Goal: Transaction & Acquisition: Purchase product/service

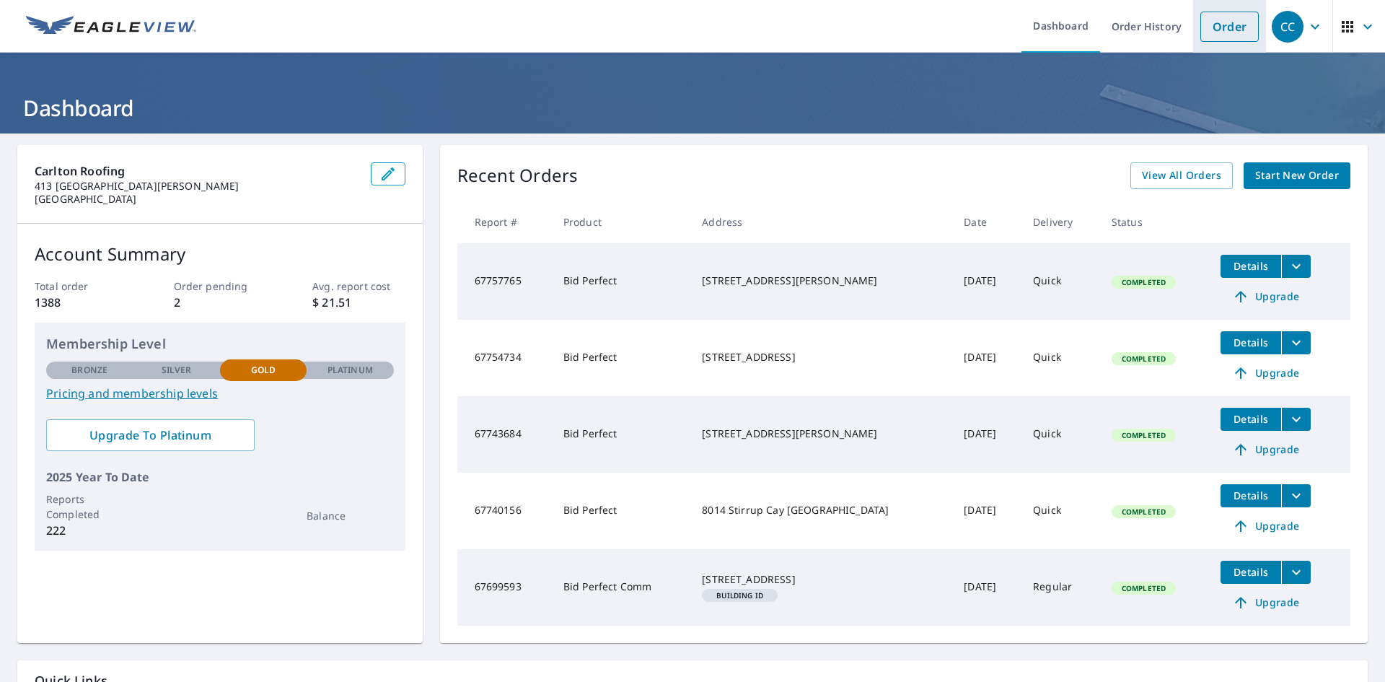
click at [1224, 30] on link "Order" at bounding box center [1229, 27] width 58 height 30
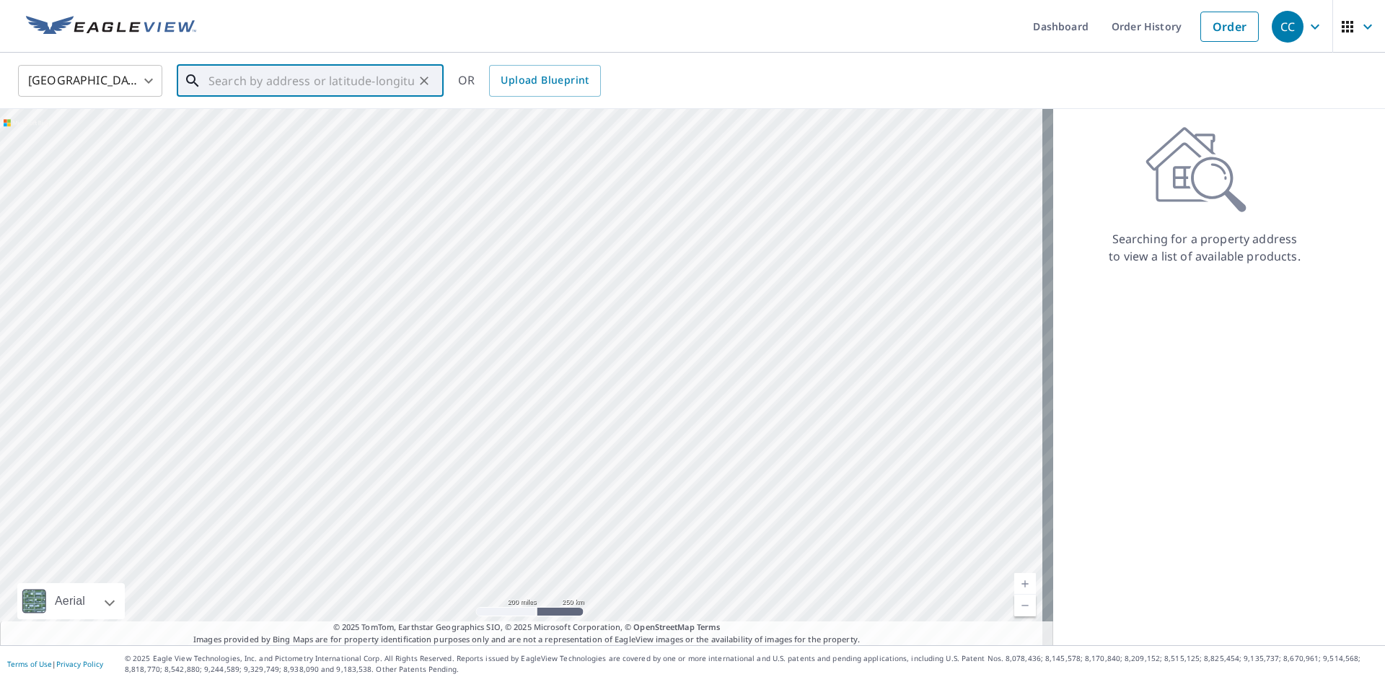
click at [281, 84] on input "text" at bounding box center [311, 81] width 206 height 40
click at [297, 118] on span "[STREET_ADDRESS]" at bounding box center [319, 122] width 227 height 17
type input "[STREET_ADDRESS]"
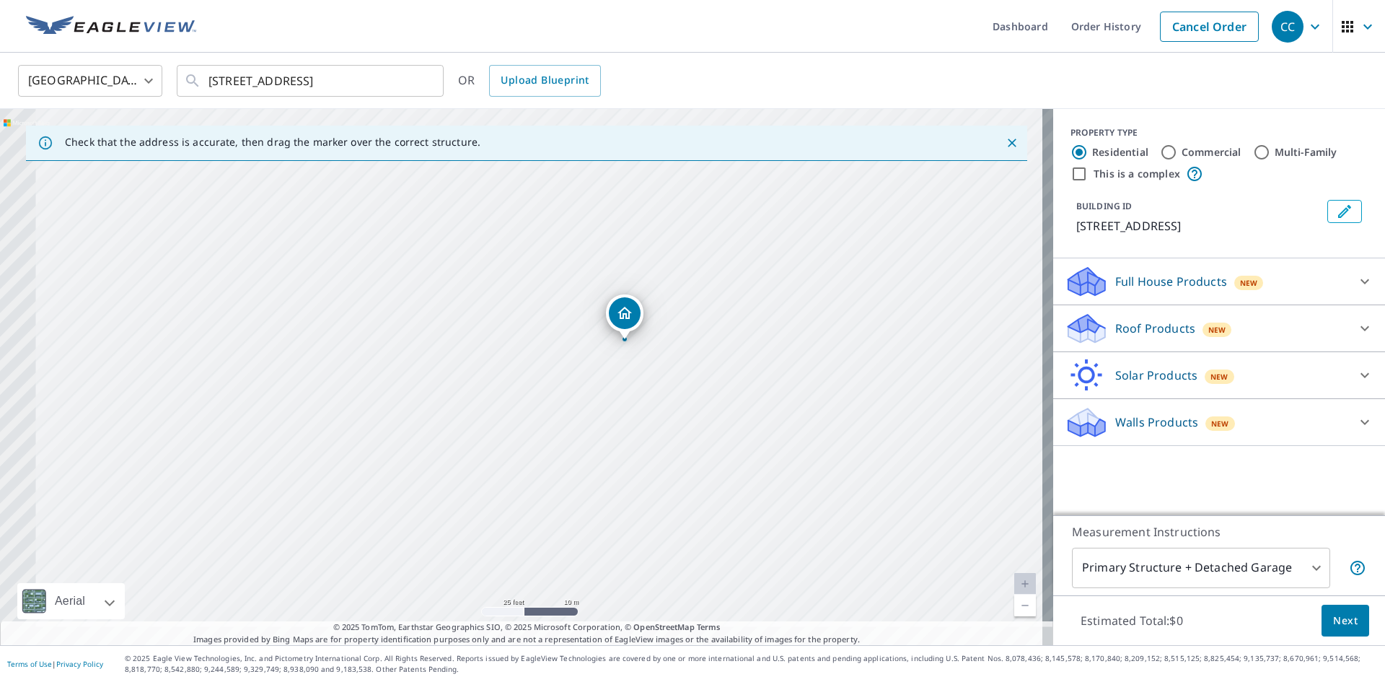
drag, startPoint x: 545, startPoint y: 354, endPoint x: 648, endPoint y: 318, distance: 109.1
click at [648, 318] on div "[STREET_ADDRESS]" at bounding box center [526, 377] width 1053 height 536
click at [1139, 337] on p "Roof Products" at bounding box center [1155, 328] width 80 height 17
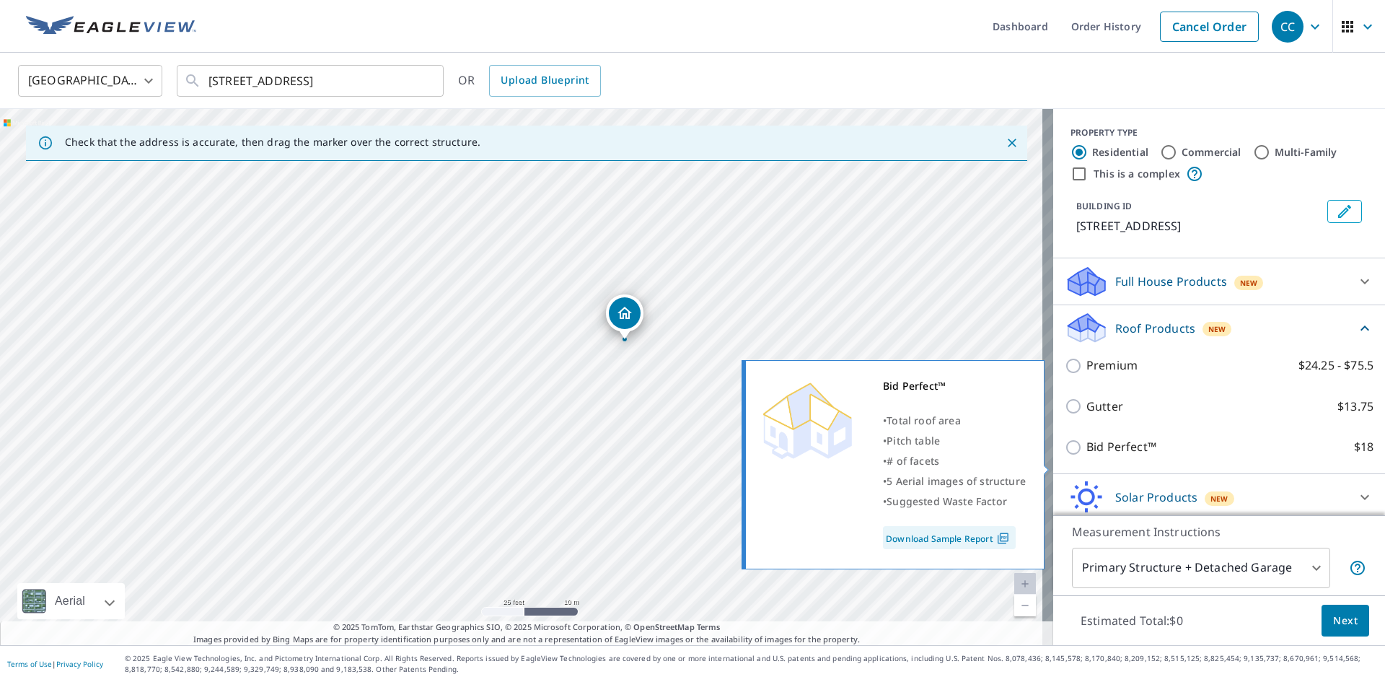
click at [1089, 456] on p "Bid Perfect™" at bounding box center [1121, 447] width 70 height 18
click at [1086, 456] on input "Bid Perfect™ $18" at bounding box center [1076, 447] width 22 height 17
checkbox input "true"
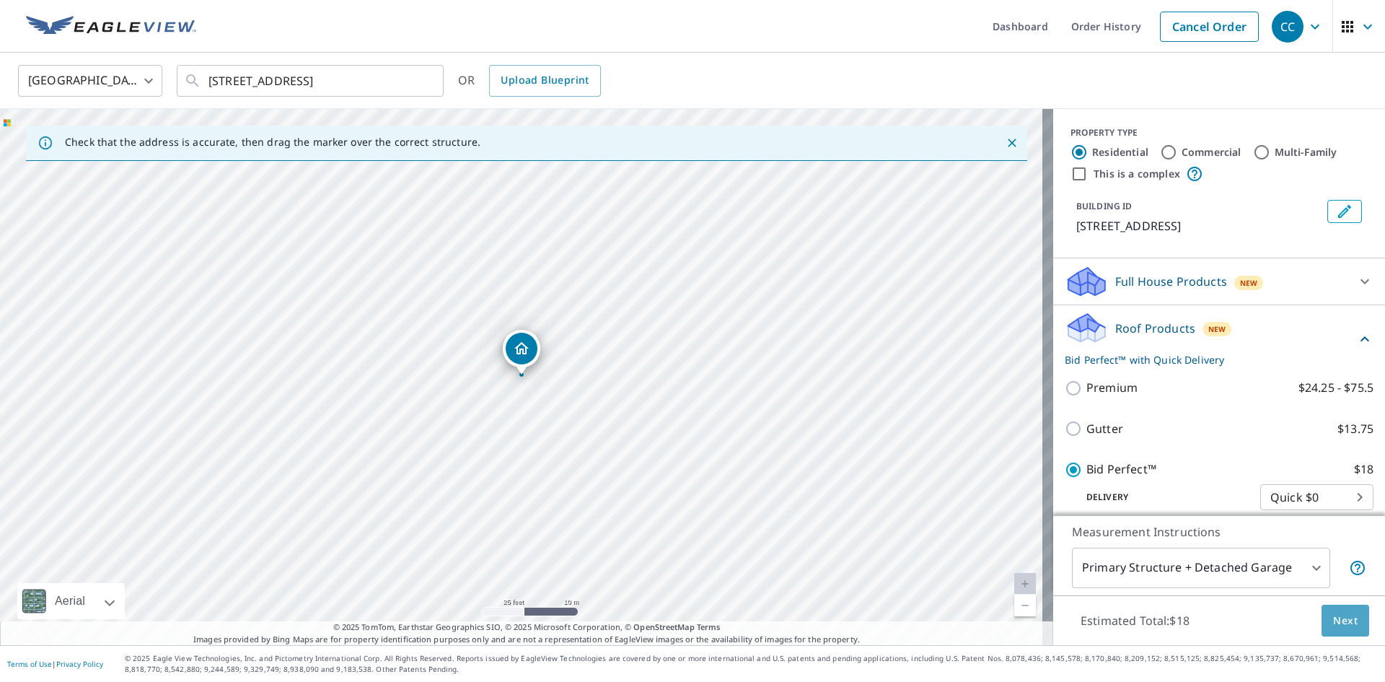
click at [1335, 620] on span "Next" at bounding box center [1345, 621] width 25 height 18
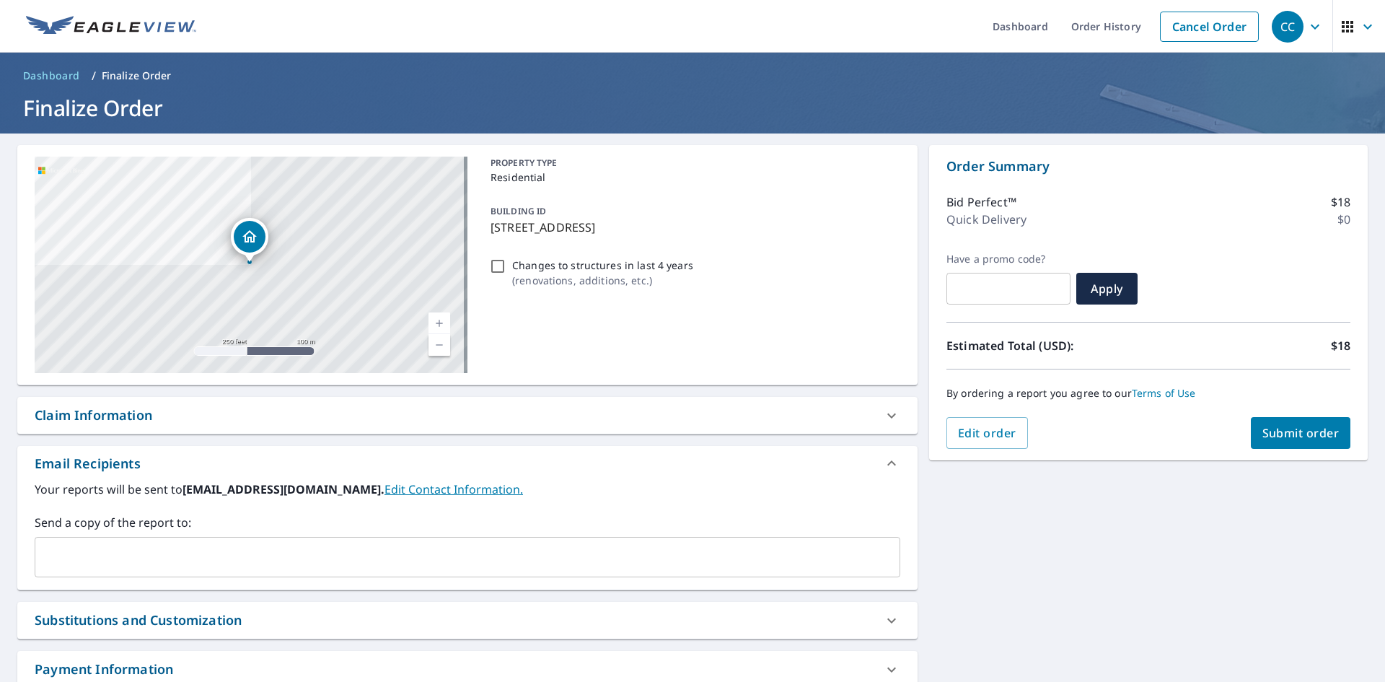
click at [497, 260] on input "Changes to structures in last 4 years ( renovations, additions, etc. )" at bounding box center [497, 266] width 17 height 17
checkbox input "true"
click at [1273, 438] on span "Submit order" at bounding box center [1301, 433] width 77 height 16
